Goal: Complete application form: Complete application form

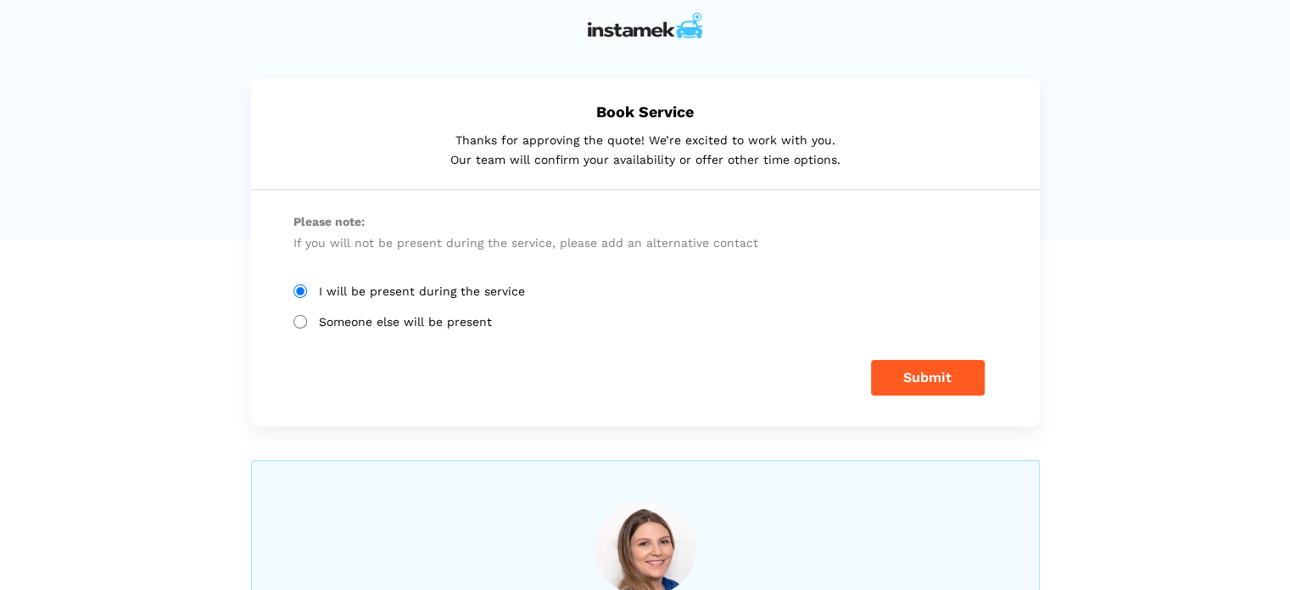
click at [302, 320] on input "Someone else will be present" at bounding box center [301, 322] width 14 height 14
radio input "true"
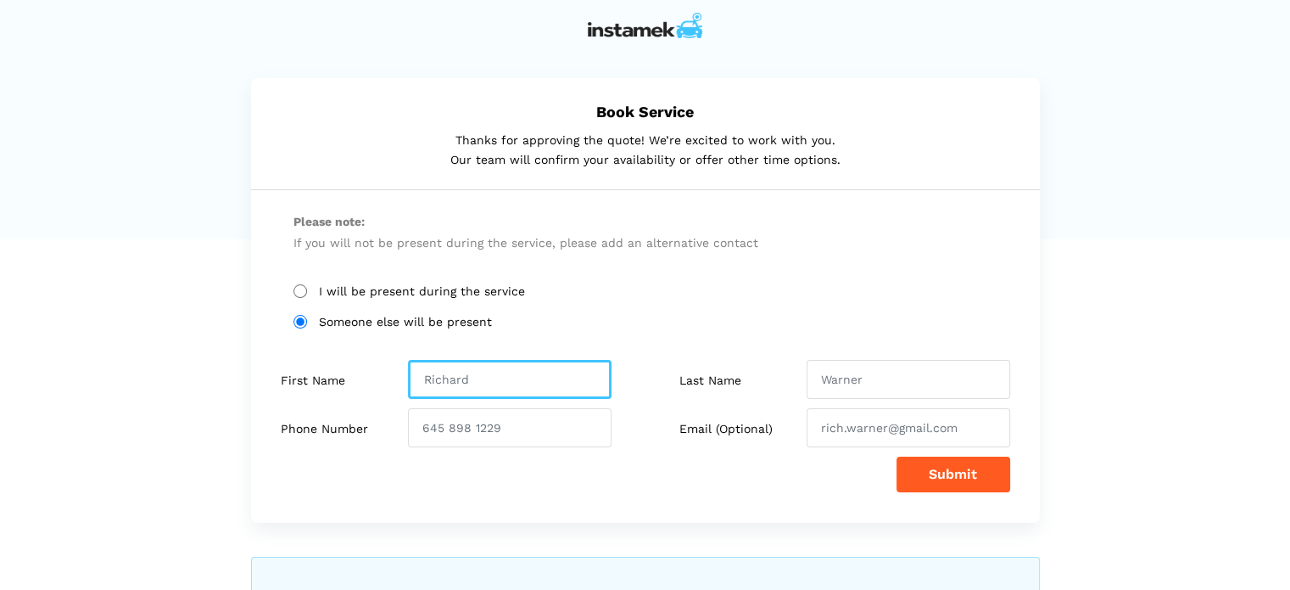
click at [483, 382] on input "text" at bounding box center [510, 379] width 204 height 39
click at [477, 386] on input "text" at bounding box center [510, 379] width 204 height 39
paste input "[PERSON_NAME]"
drag, startPoint x: 514, startPoint y: 376, endPoint x: 455, endPoint y: 376, distance: 59.4
click at [455, 376] on input "[PERSON_NAME]" at bounding box center [510, 379] width 204 height 39
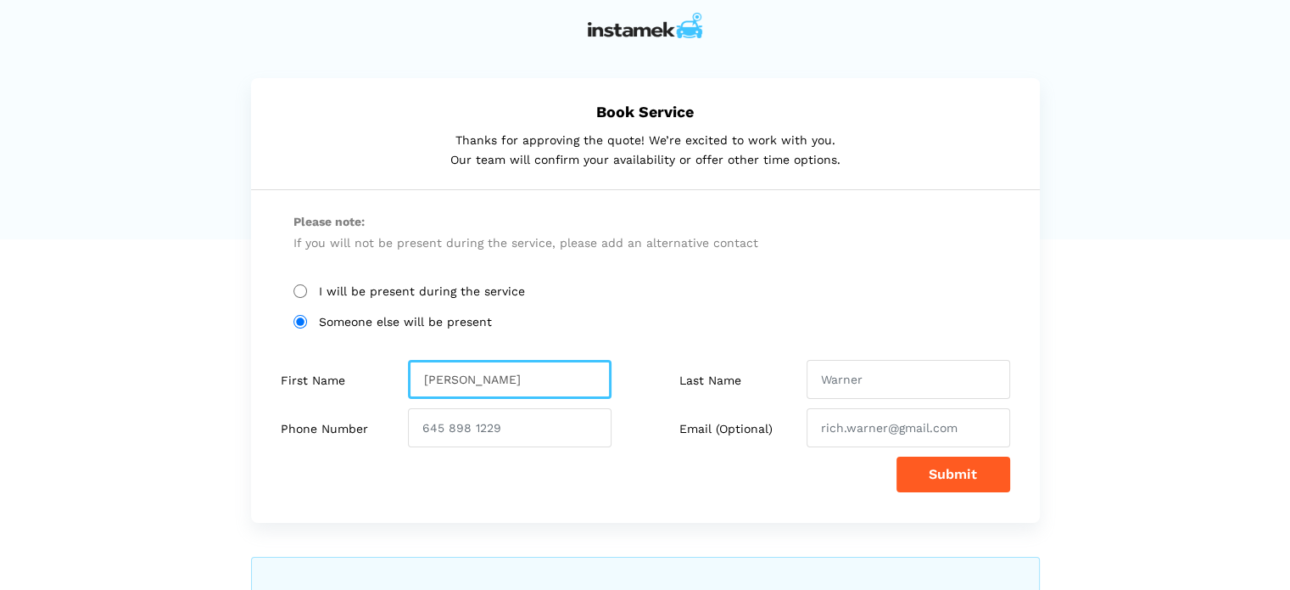
type input "[PERSON_NAME]"
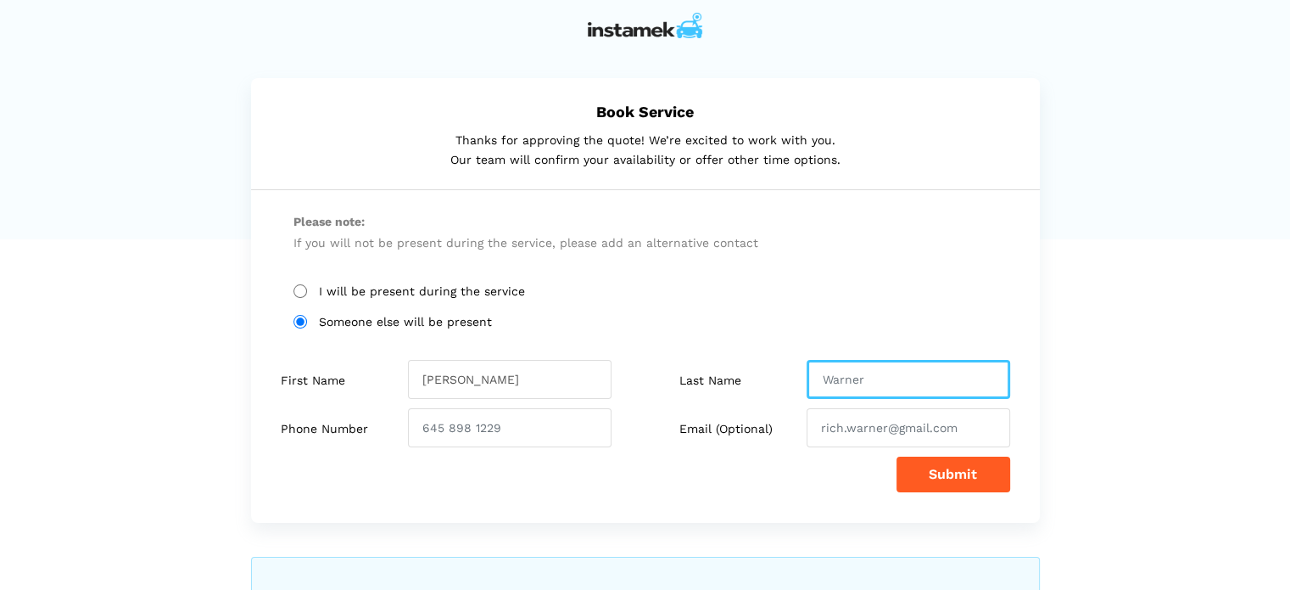
click at [887, 376] on input "text" at bounding box center [909, 379] width 204 height 39
paste input "Nasr"
type input "Nasr"
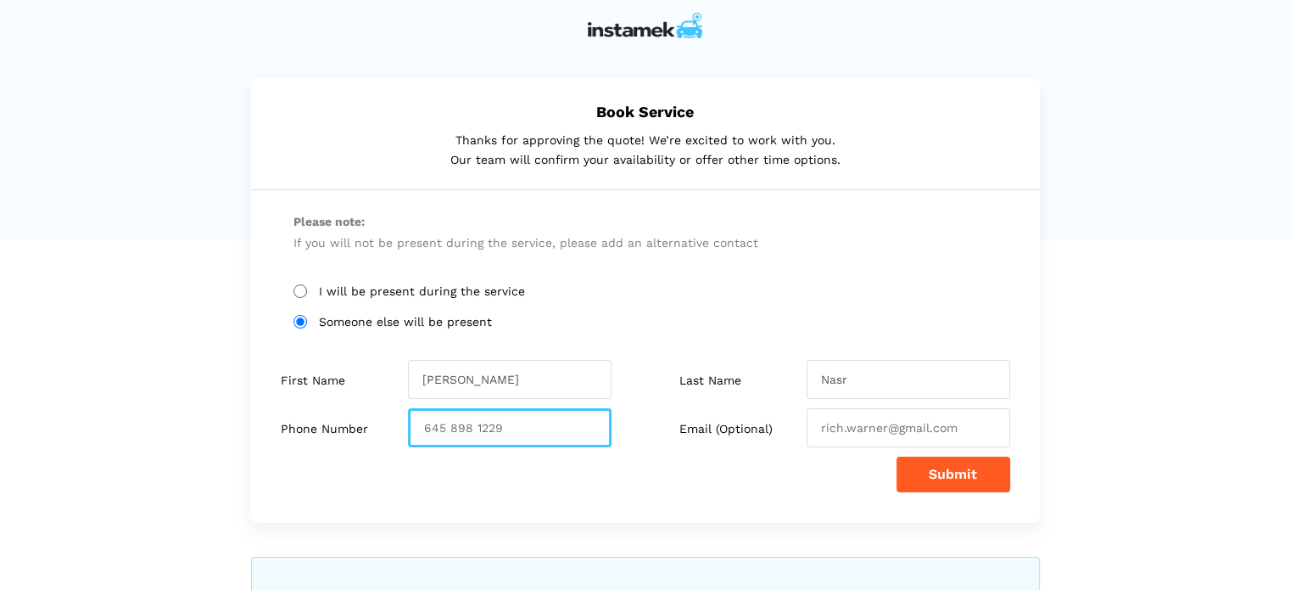
click at [529, 427] on input "number" at bounding box center [510, 427] width 204 height 39
click at [483, 427] on input "number" at bounding box center [510, 427] width 204 height 39
type input "4036817798"
click at [1110, 486] on div "Book Service Thanks for approving the quote! We’re excited to work with you. Ou…" at bounding box center [645, 462] width 1290 height 769
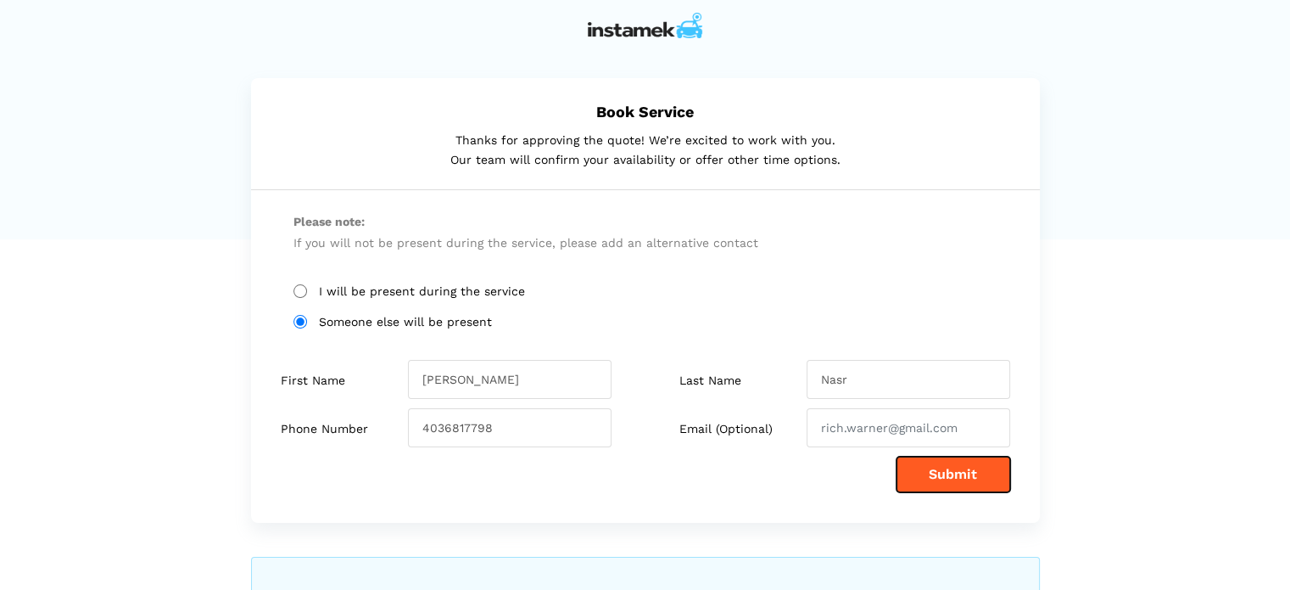
click at [950, 468] on button "Submit" at bounding box center [954, 474] width 114 height 36
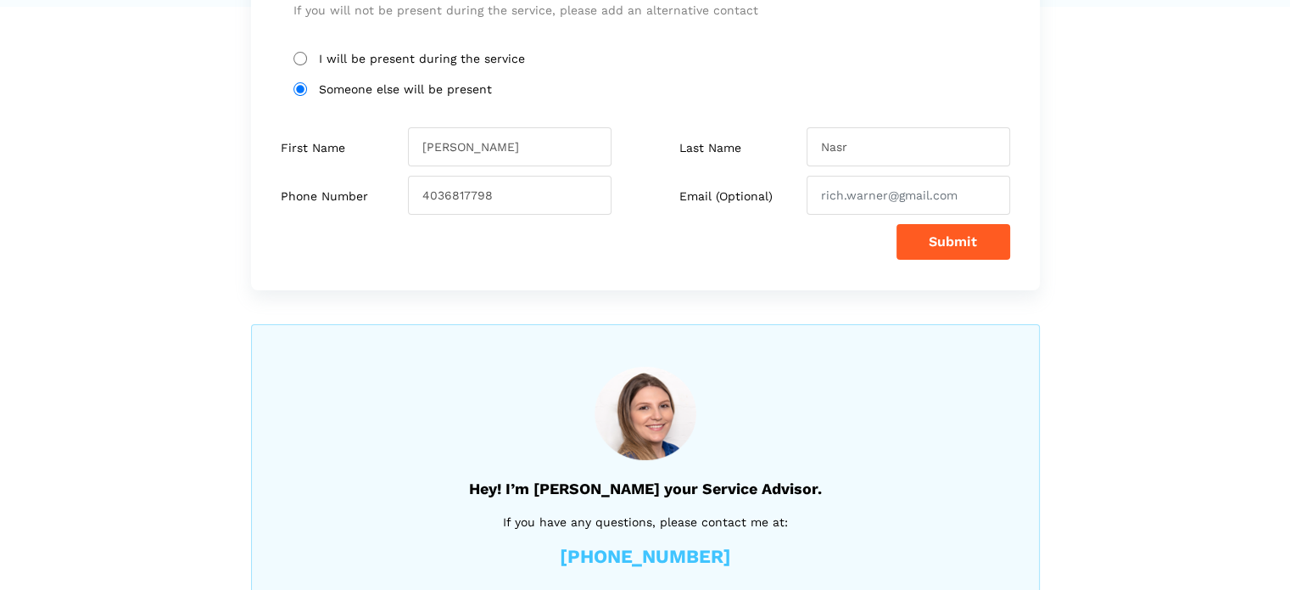
scroll to position [291, 0]
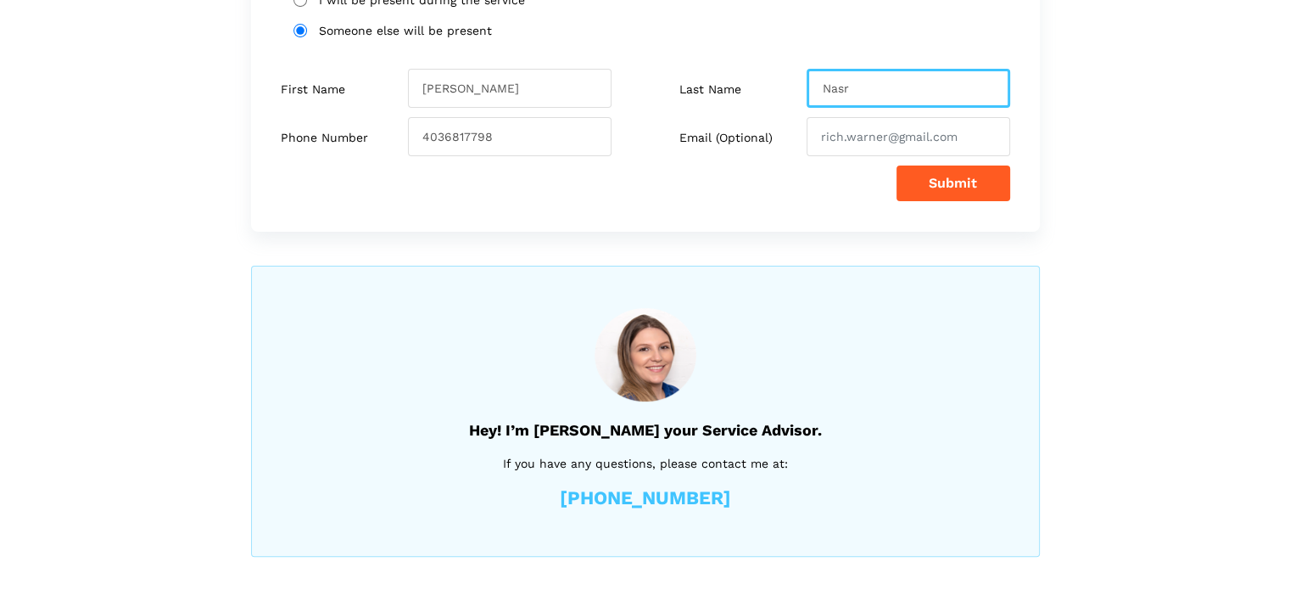
click at [900, 99] on input "Nasr" at bounding box center [909, 88] width 204 height 39
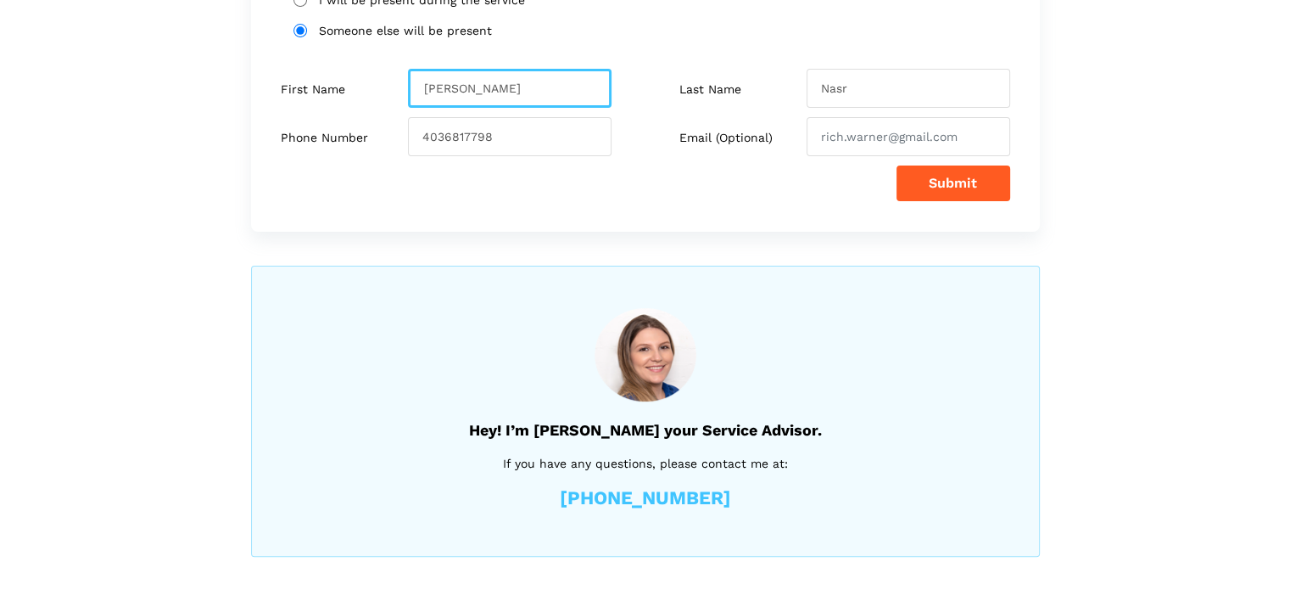
click at [470, 94] on input "[PERSON_NAME]" at bounding box center [510, 88] width 204 height 39
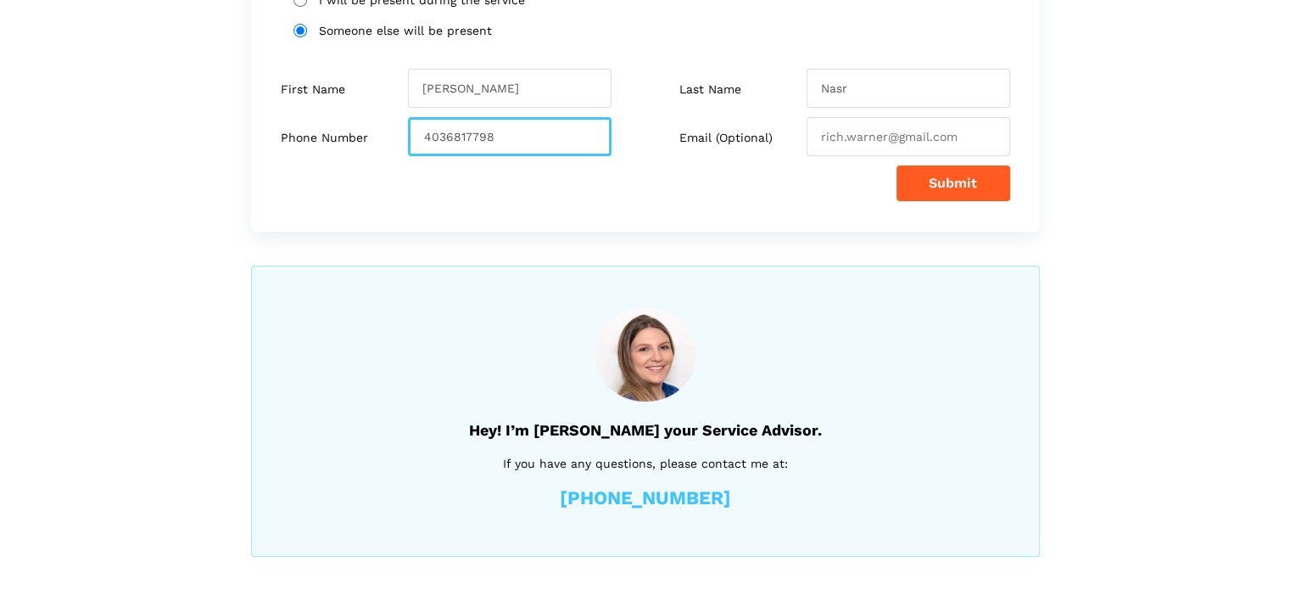
click at [508, 139] on input "4036817798" at bounding box center [510, 136] width 204 height 39
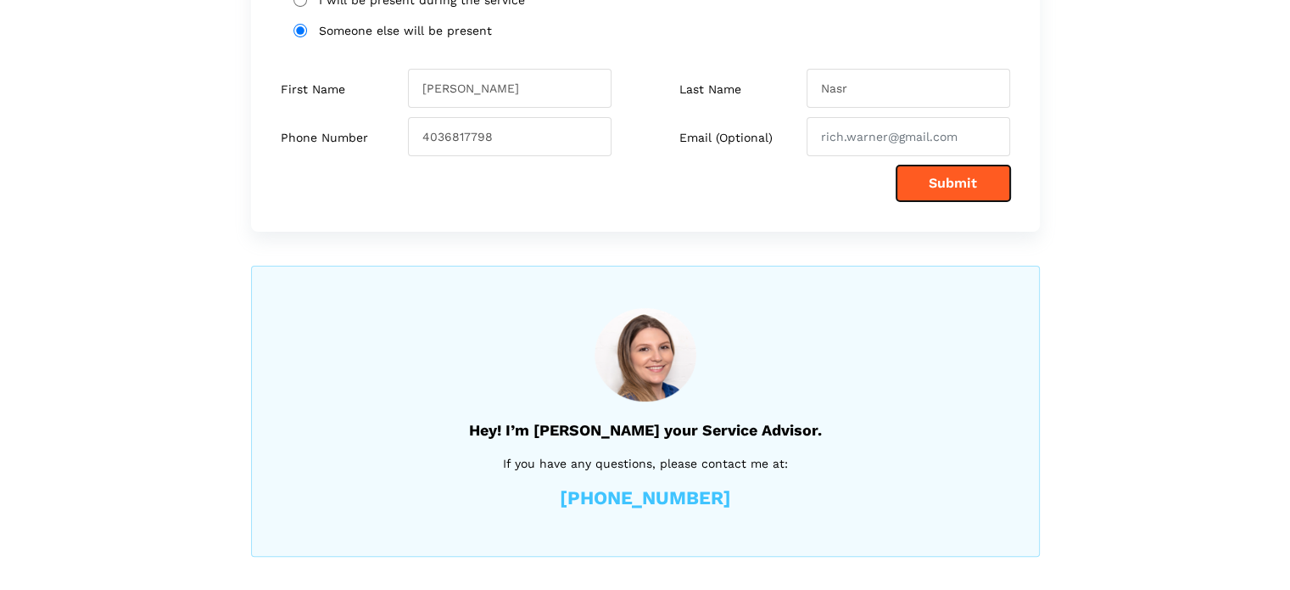
click at [970, 190] on button "Submit" at bounding box center [954, 183] width 114 height 36
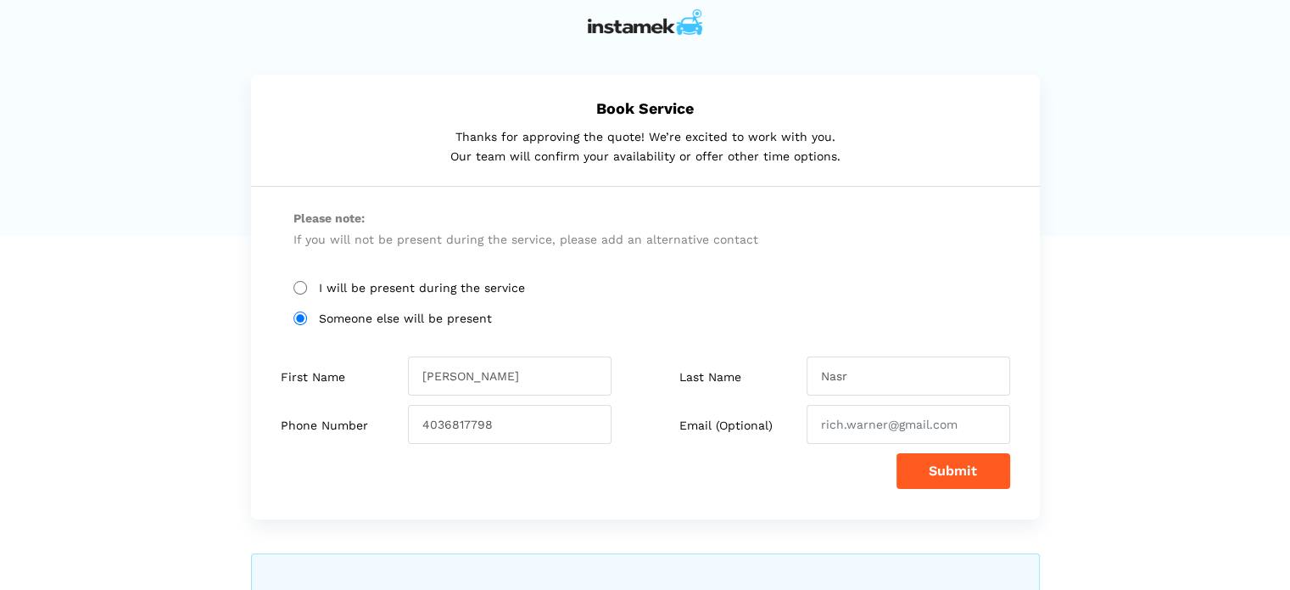
scroll to position [0, 0]
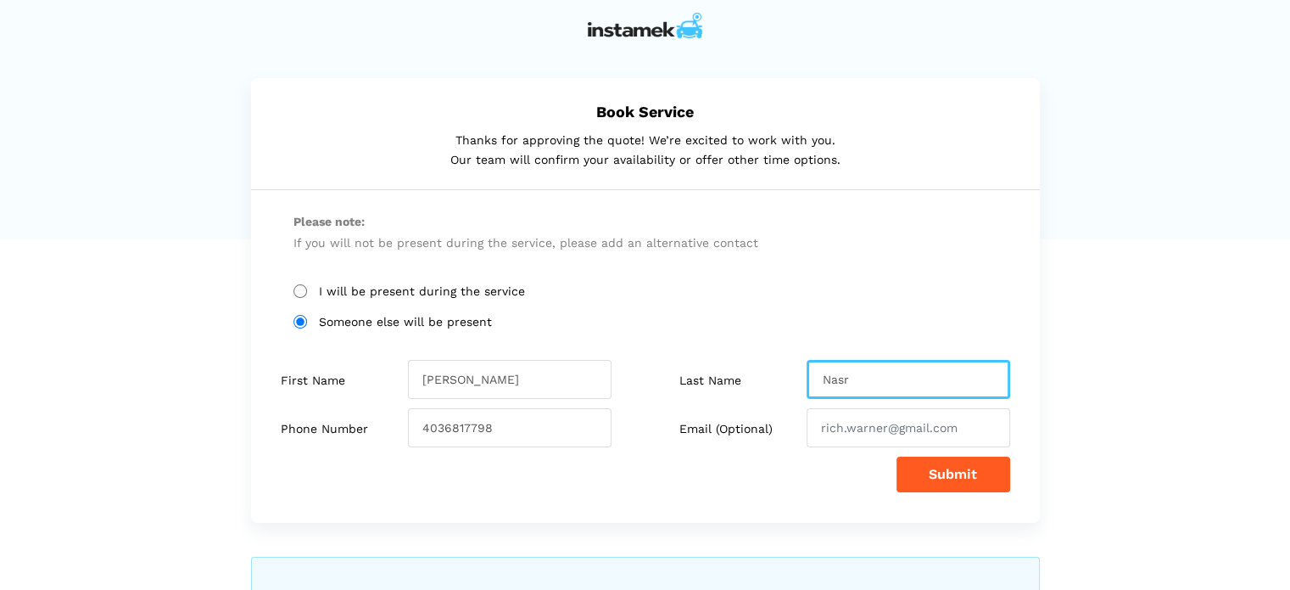
click at [898, 377] on input "Nasr" at bounding box center [909, 379] width 204 height 39
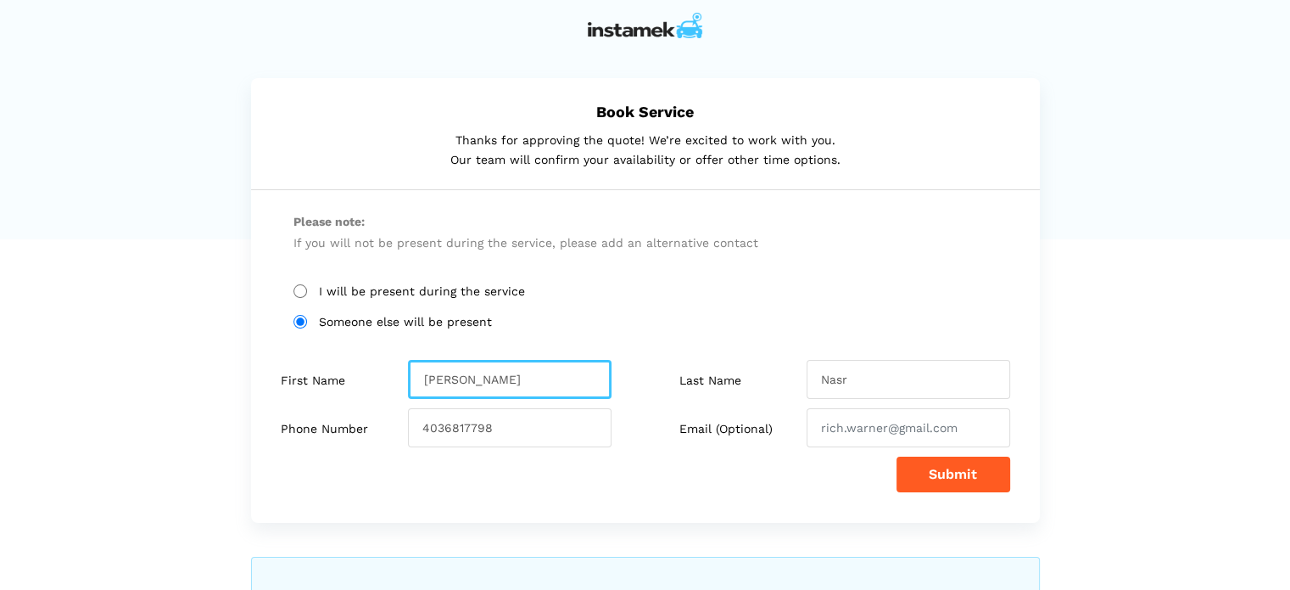
click at [495, 374] on input "[PERSON_NAME]" at bounding box center [510, 379] width 204 height 39
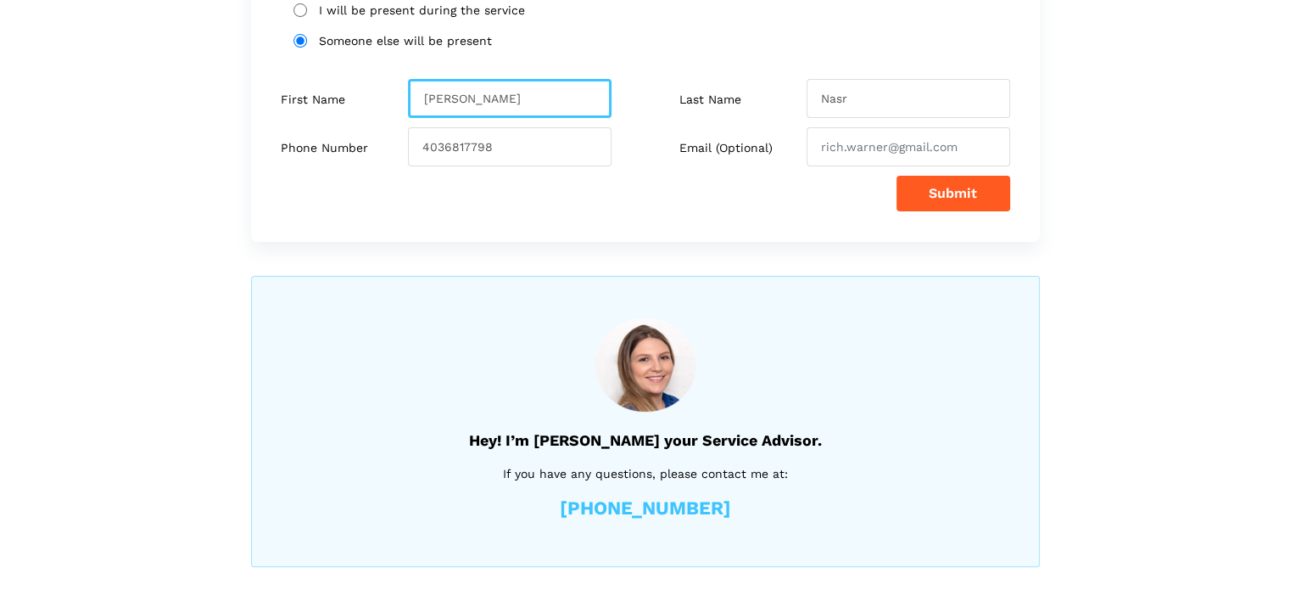
scroll to position [291, 0]
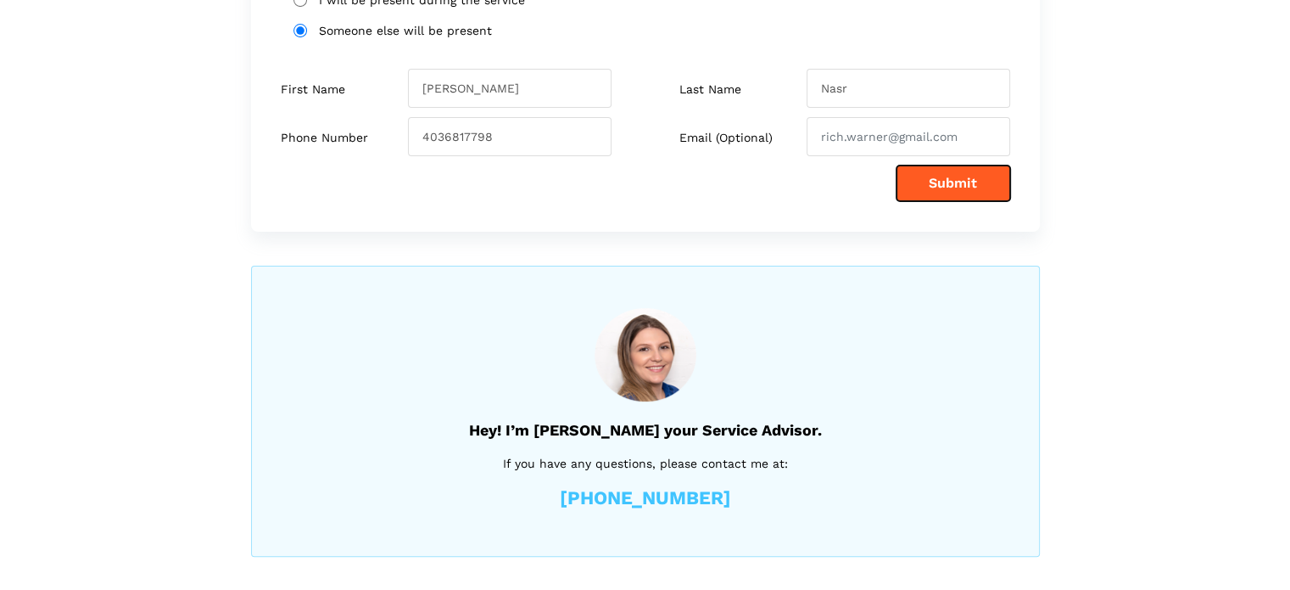
click at [947, 183] on button "Submit" at bounding box center [954, 183] width 114 height 36
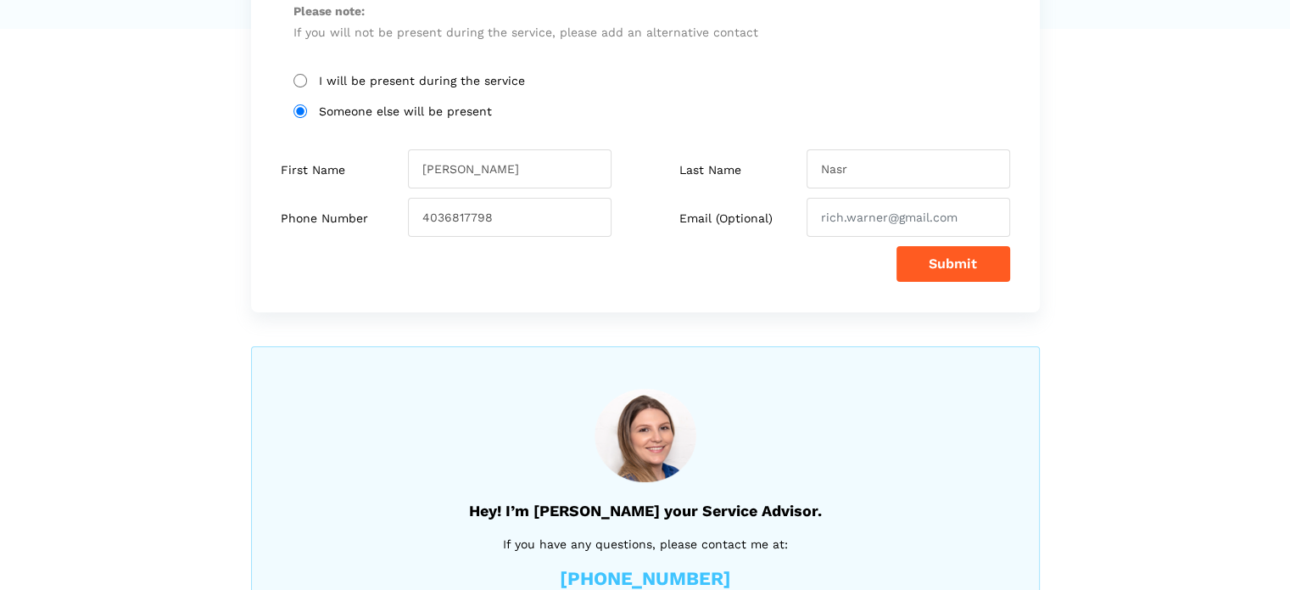
scroll to position [0, 0]
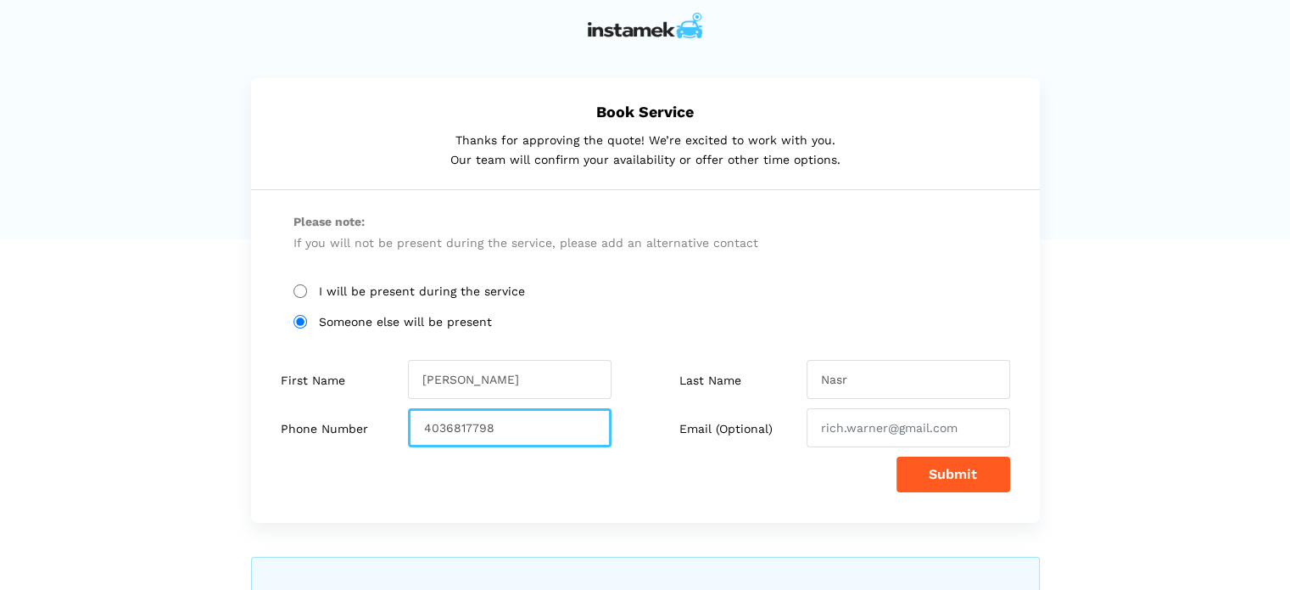
drag, startPoint x: 512, startPoint y: 426, endPoint x: 395, endPoint y: 425, distance: 116.2
click at [395, 425] on div "Phone Number 4036817798" at bounding box center [456, 427] width 377 height 39
click at [499, 427] on input "4036817798" at bounding box center [510, 427] width 204 height 39
